Goal: Find specific page/section: Find specific page/section

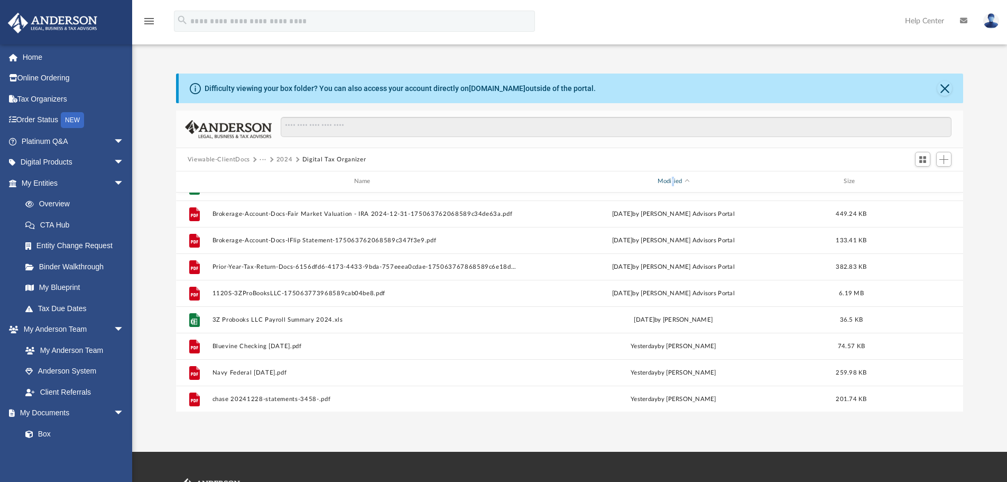
scroll to position [231, 0]
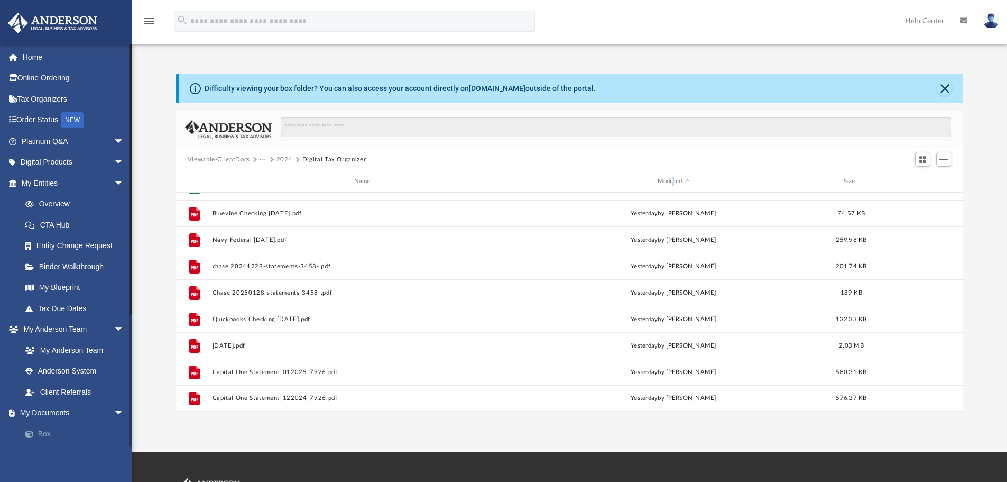
click at [52, 436] on link "Box" at bounding box center [77, 433] width 125 height 21
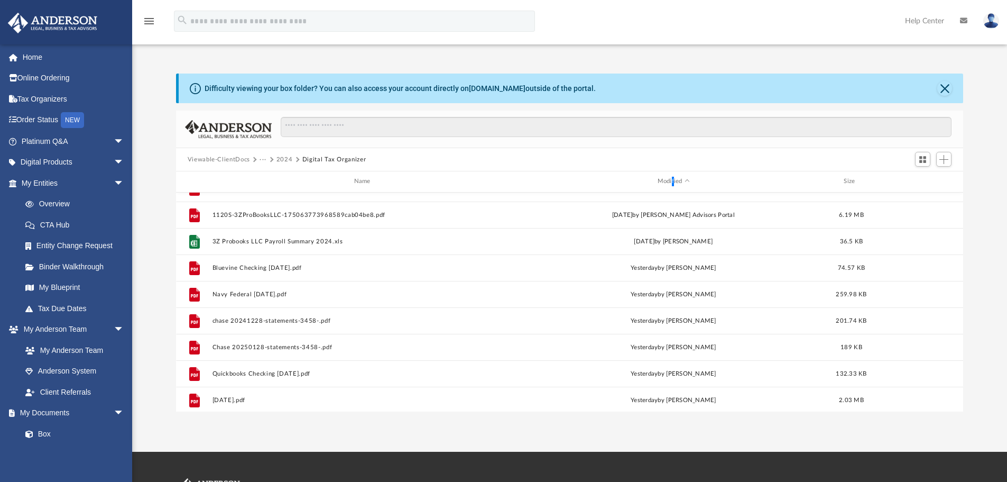
scroll to position [125, 0]
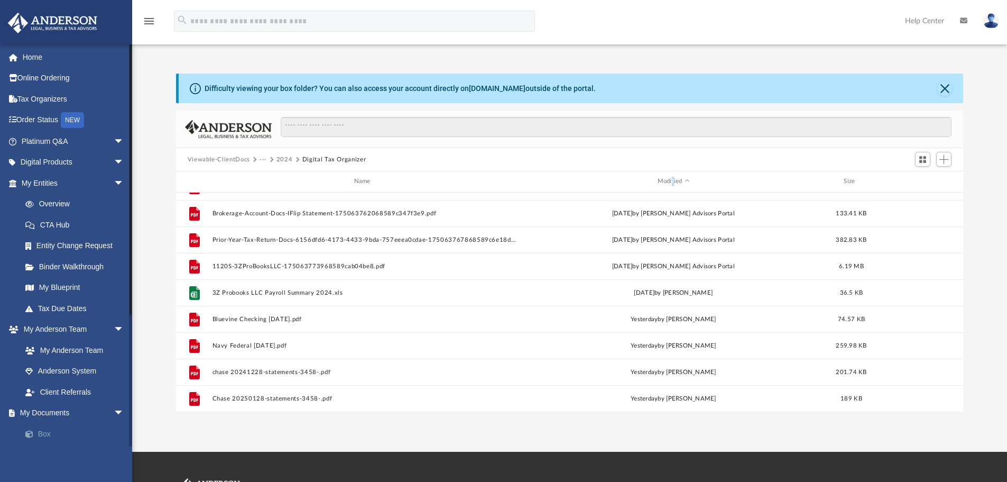
click at [38, 429] on link "Box" at bounding box center [77, 433] width 125 height 21
click at [220, 155] on button "Viewable-ClientDocs" at bounding box center [219, 160] width 62 height 10
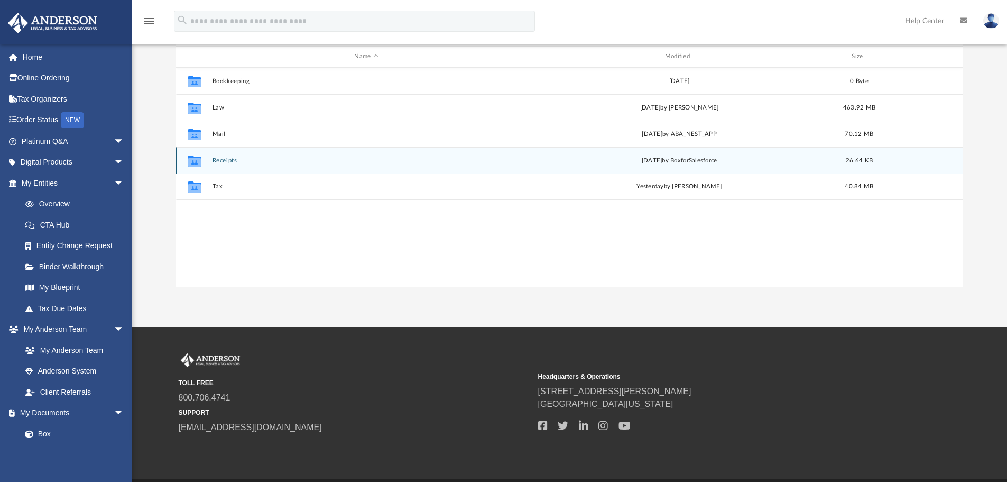
scroll to position [159, 0]
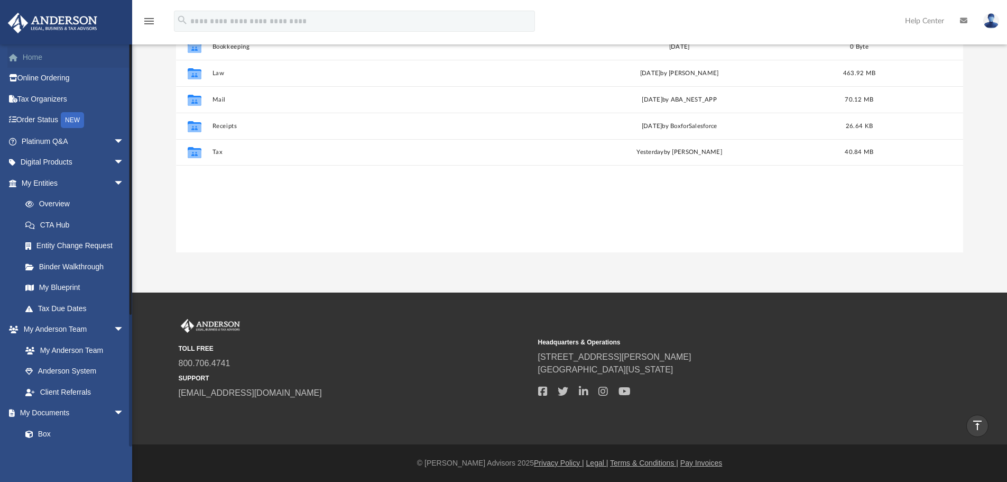
click at [30, 59] on link "Home" at bounding box center [73, 57] width 133 height 21
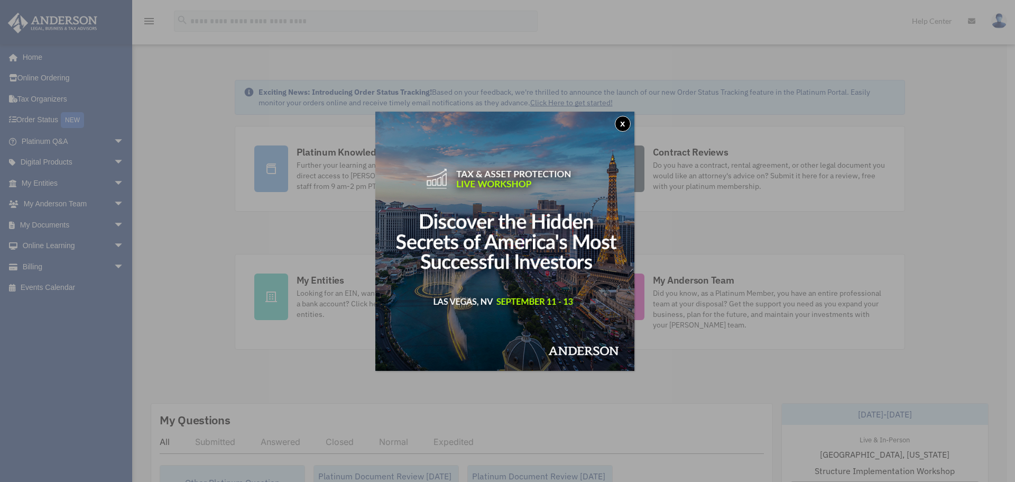
click at [624, 122] on button "x" at bounding box center [623, 124] width 16 height 16
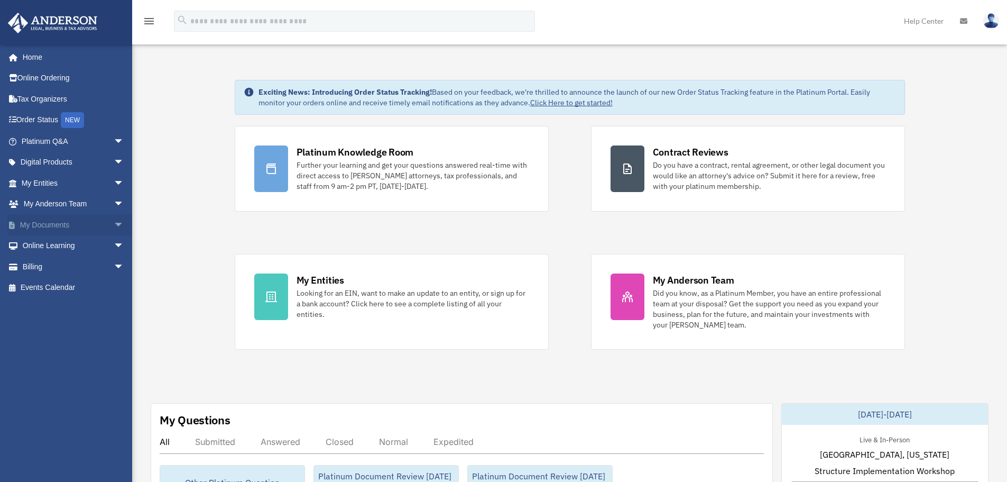
click at [114, 219] on span "arrow_drop_down" at bounding box center [124, 225] width 21 height 22
click at [46, 243] on link "Box" at bounding box center [77, 245] width 125 height 21
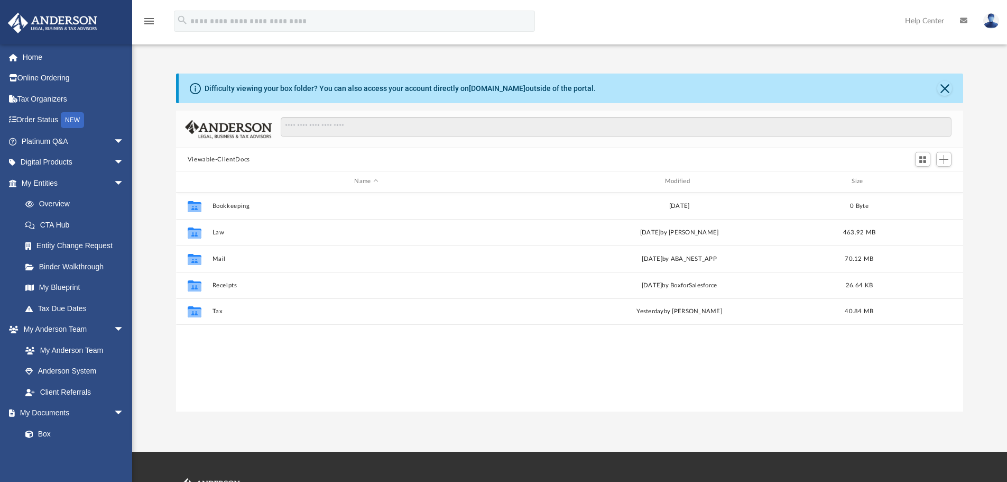
scroll to position [233, 779]
